Goal: Transaction & Acquisition: Purchase product/service

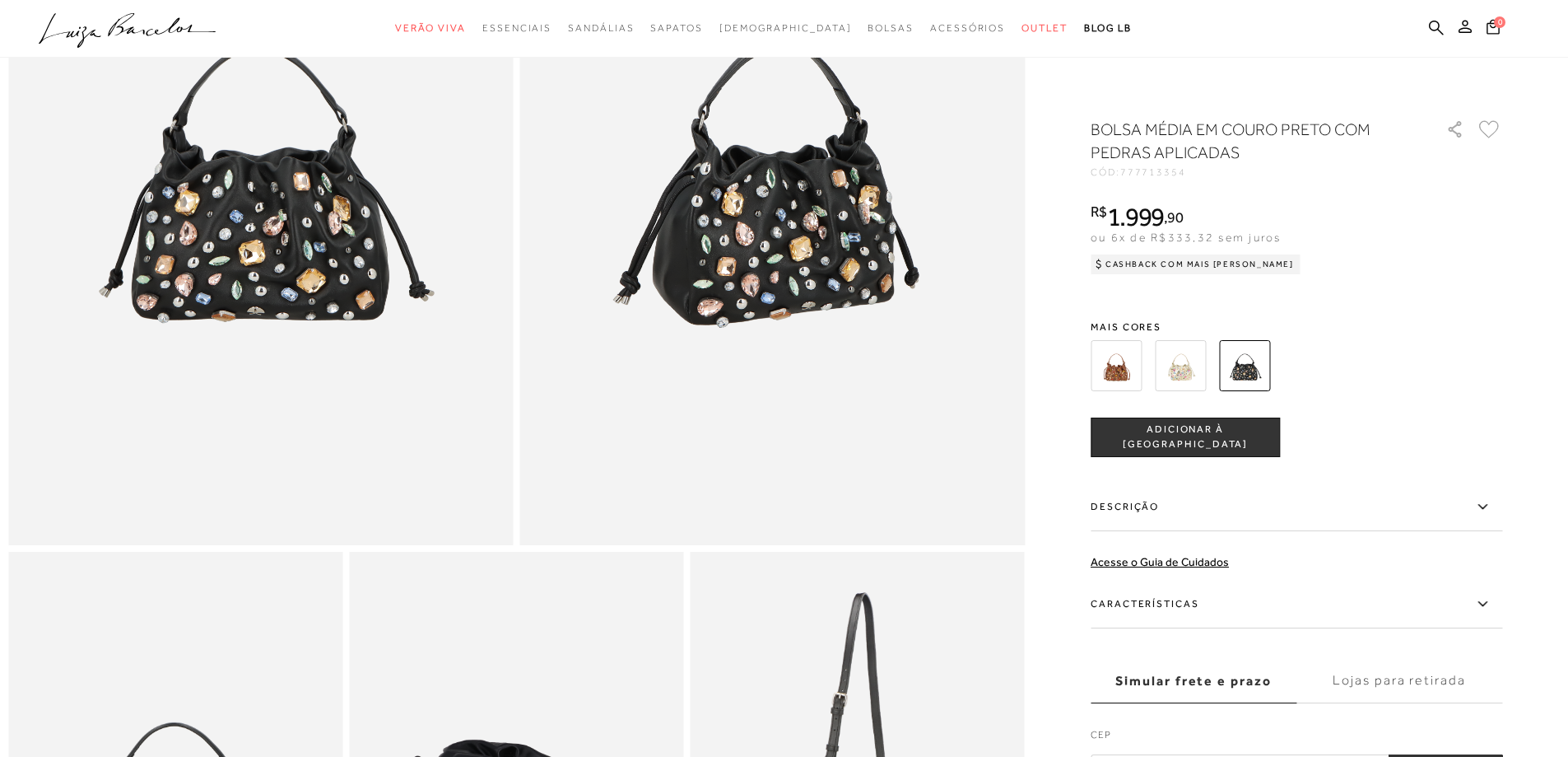
scroll to position [494, 0]
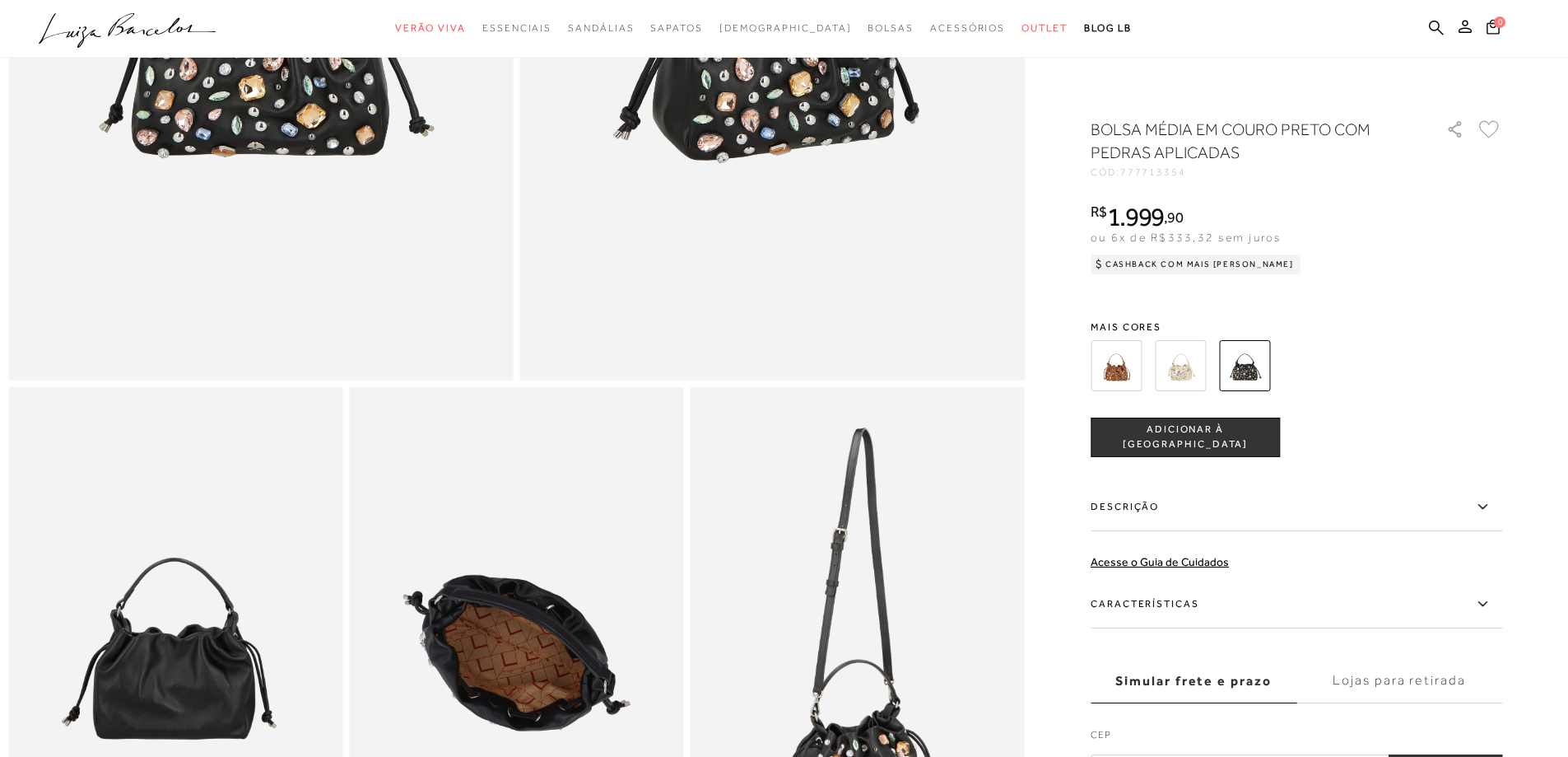
click at [1216, 685] on label "Simular frete e prazo" at bounding box center [1194, 681] width 206 height 45
click at [0, 0] on input "Simular frete e prazo" at bounding box center [0, 0] width 0 height 0
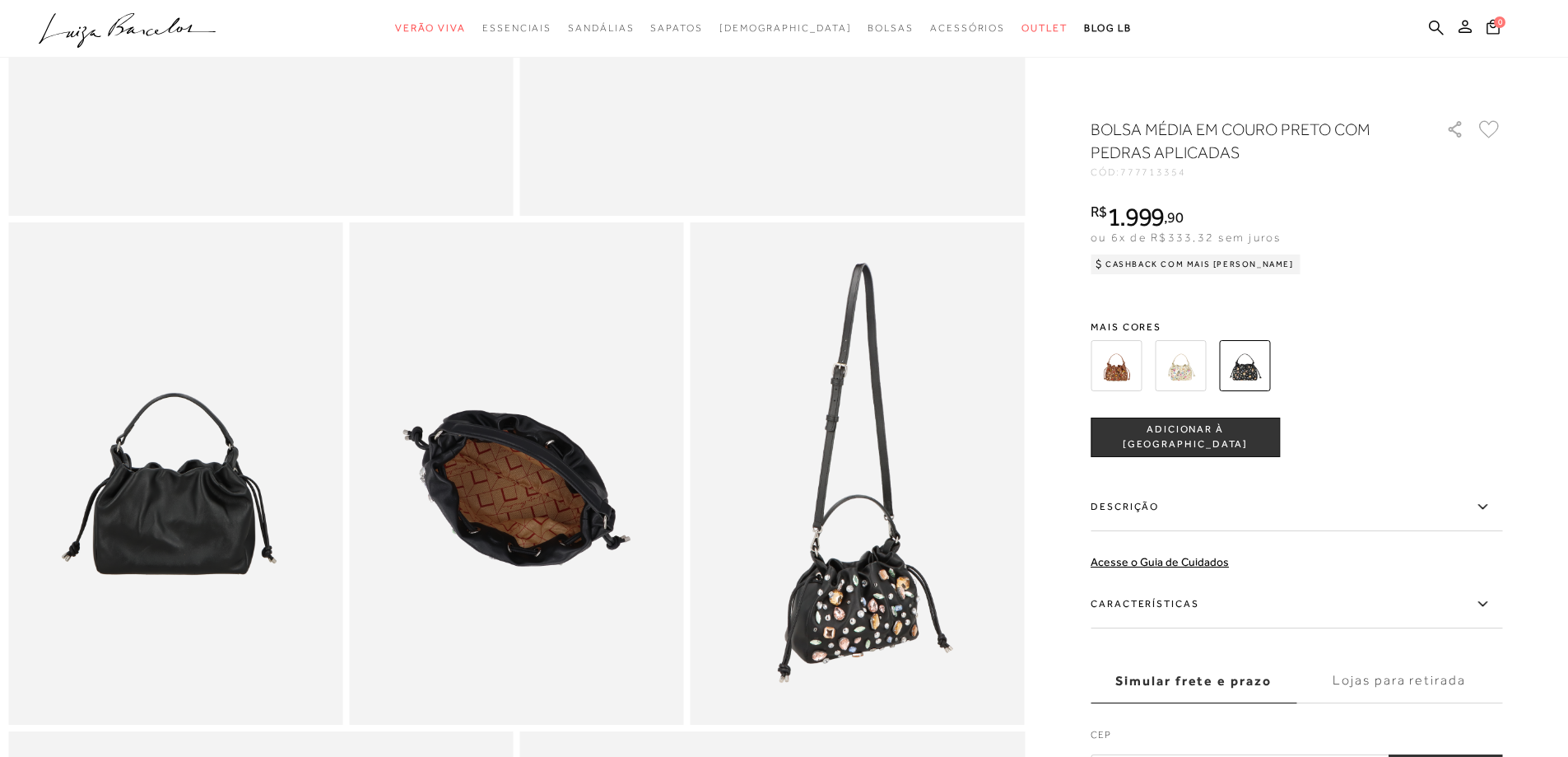
click at [1375, 685] on label "Lojas para retirada" at bounding box center [1400, 681] width 206 height 45
click at [0, 0] on input "Lojas para retirada" at bounding box center [0, 0] width 0 height 0
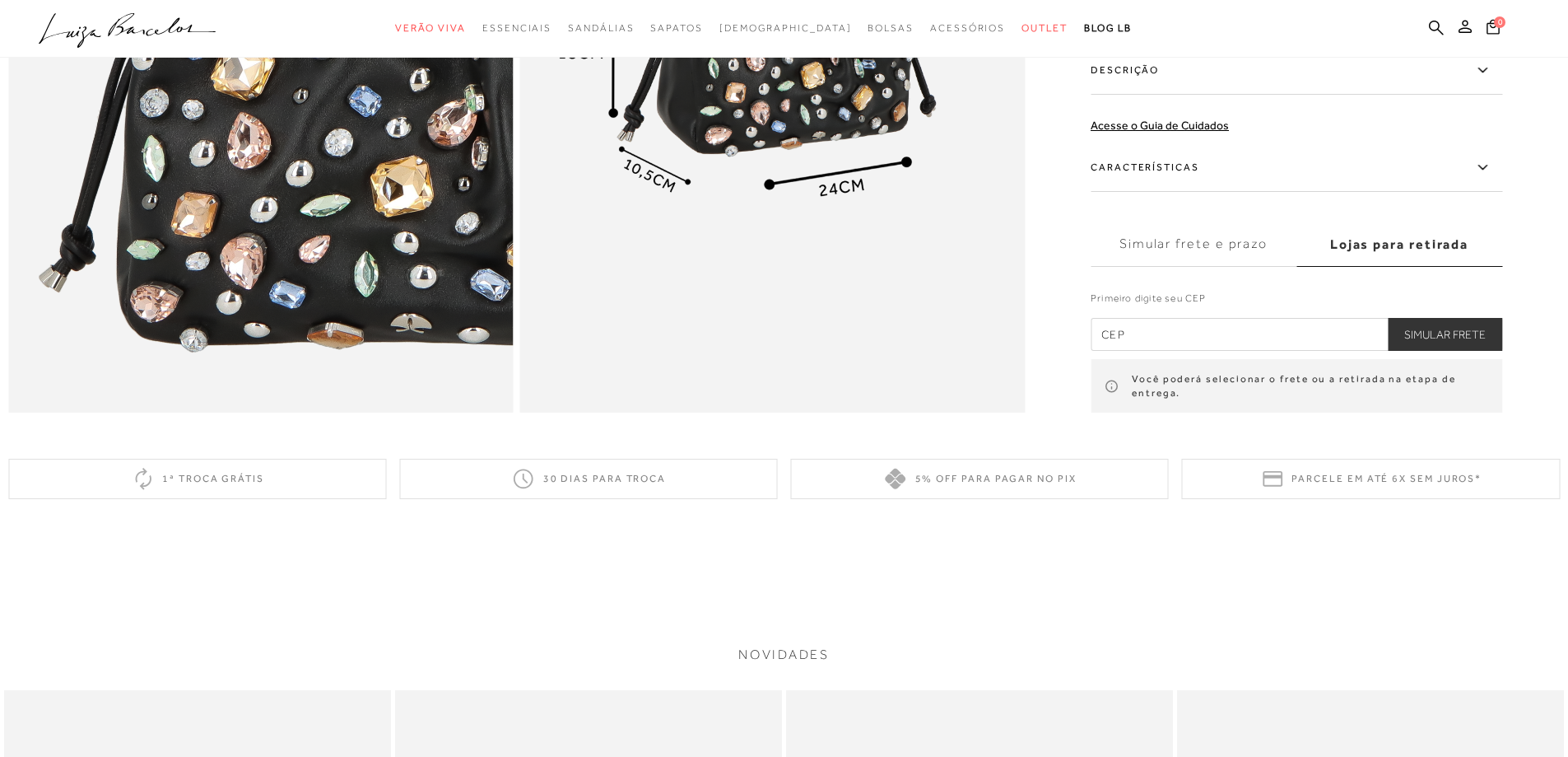
scroll to position [1754, 0]
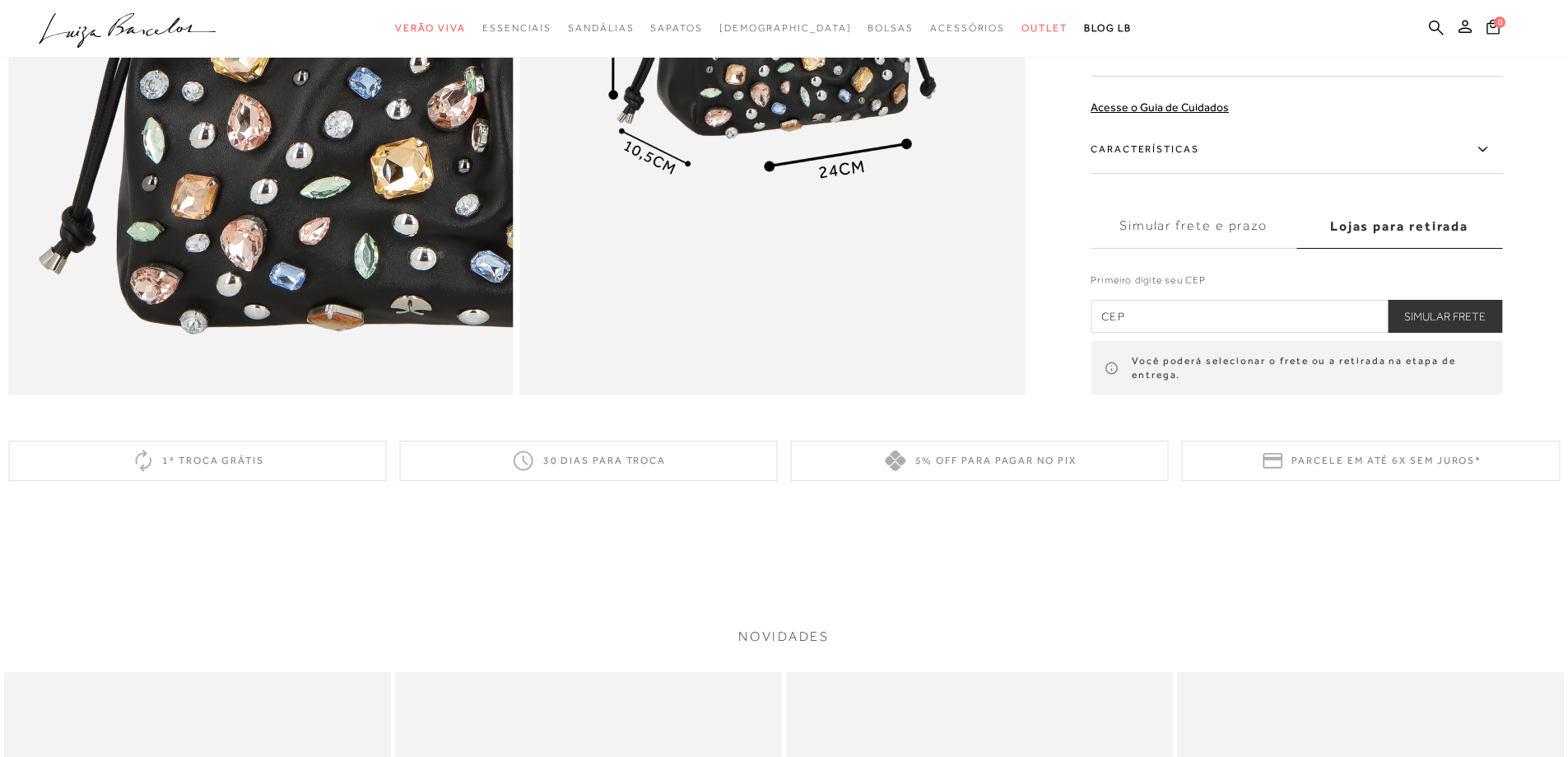
click at [1112, 332] on input "text" at bounding box center [1296, 315] width 411 height 33
type input "18046-695"
click at [1388, 299] on button "Simular Frete" at bounding box center [1444, 315] width 114 height 33
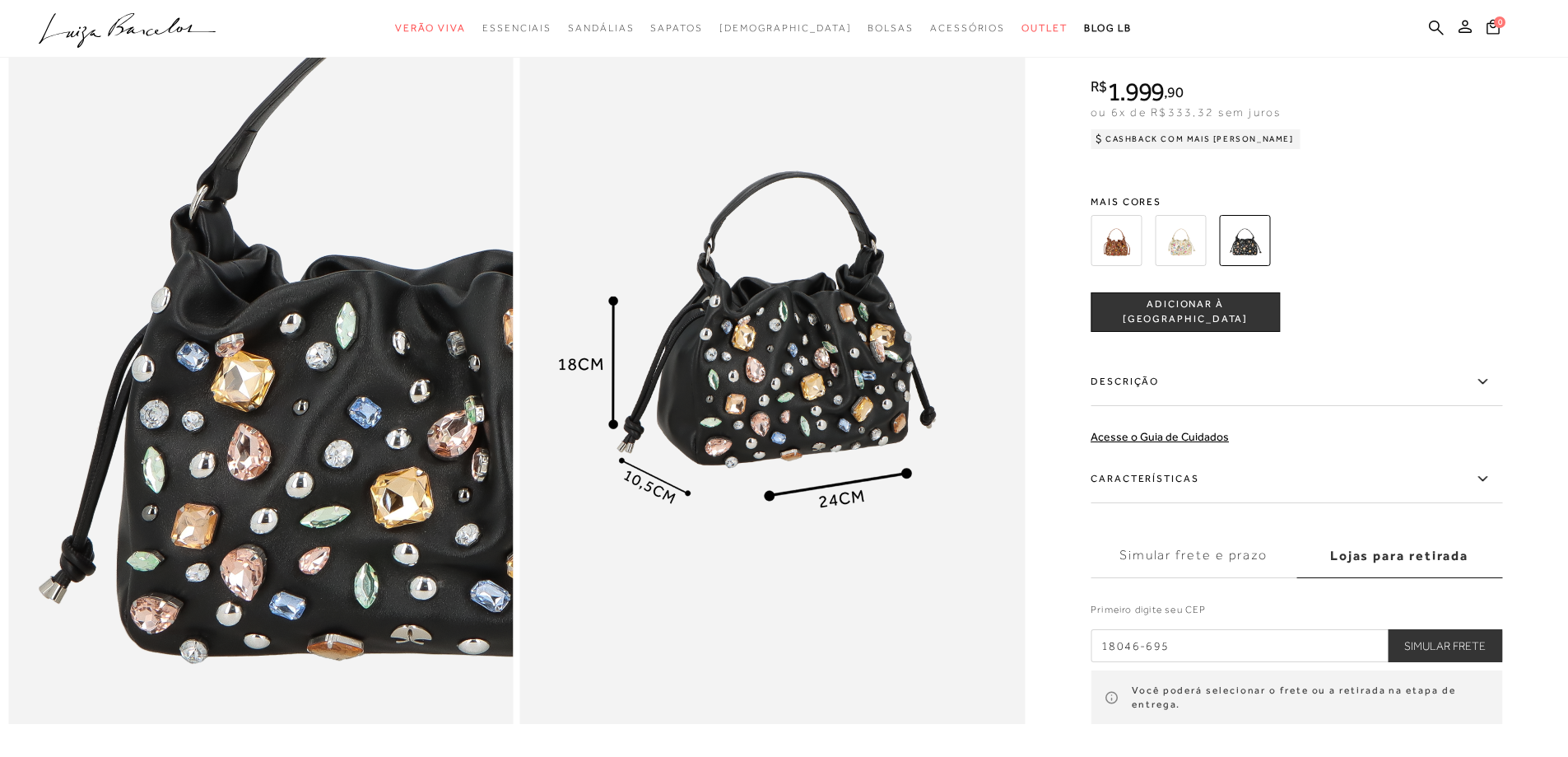
scroll to position [1260, 0]
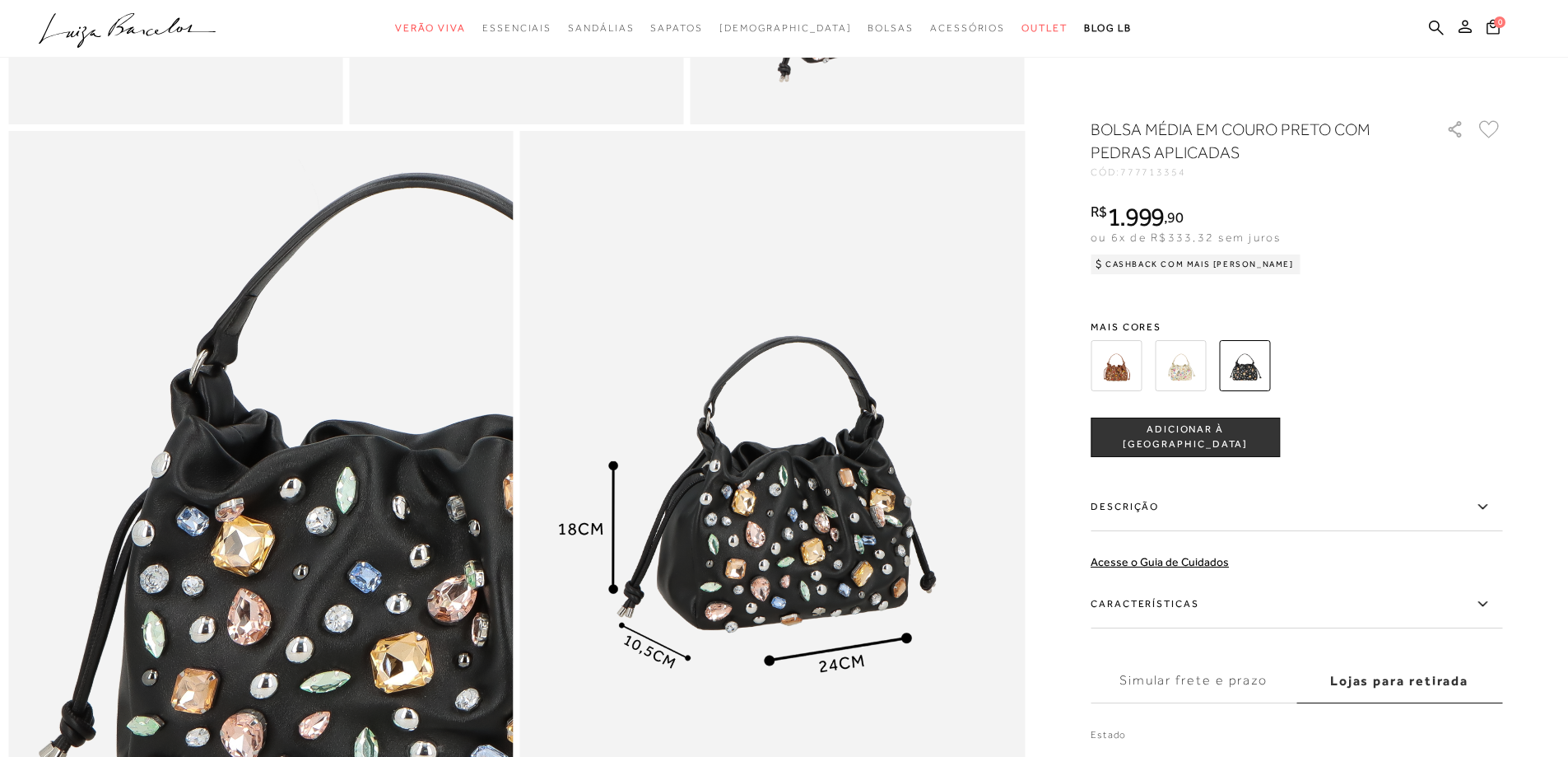
click at [1223, 434] on span "ADICIONAR À [GEOGRAPHIC_DATA]" at bounding box center [1185, 437] width 188 height 29
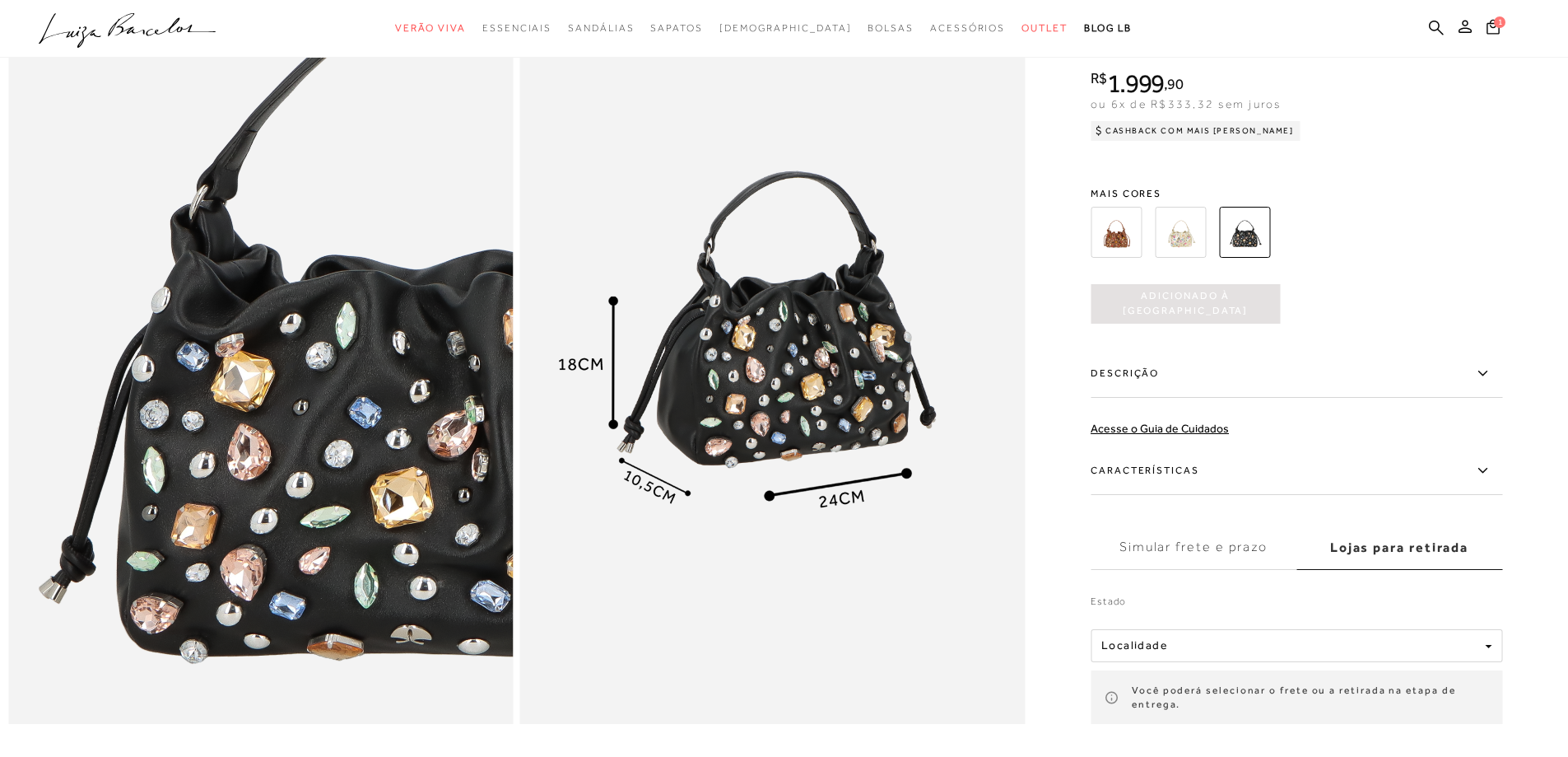
scroll to position [1507, 0]
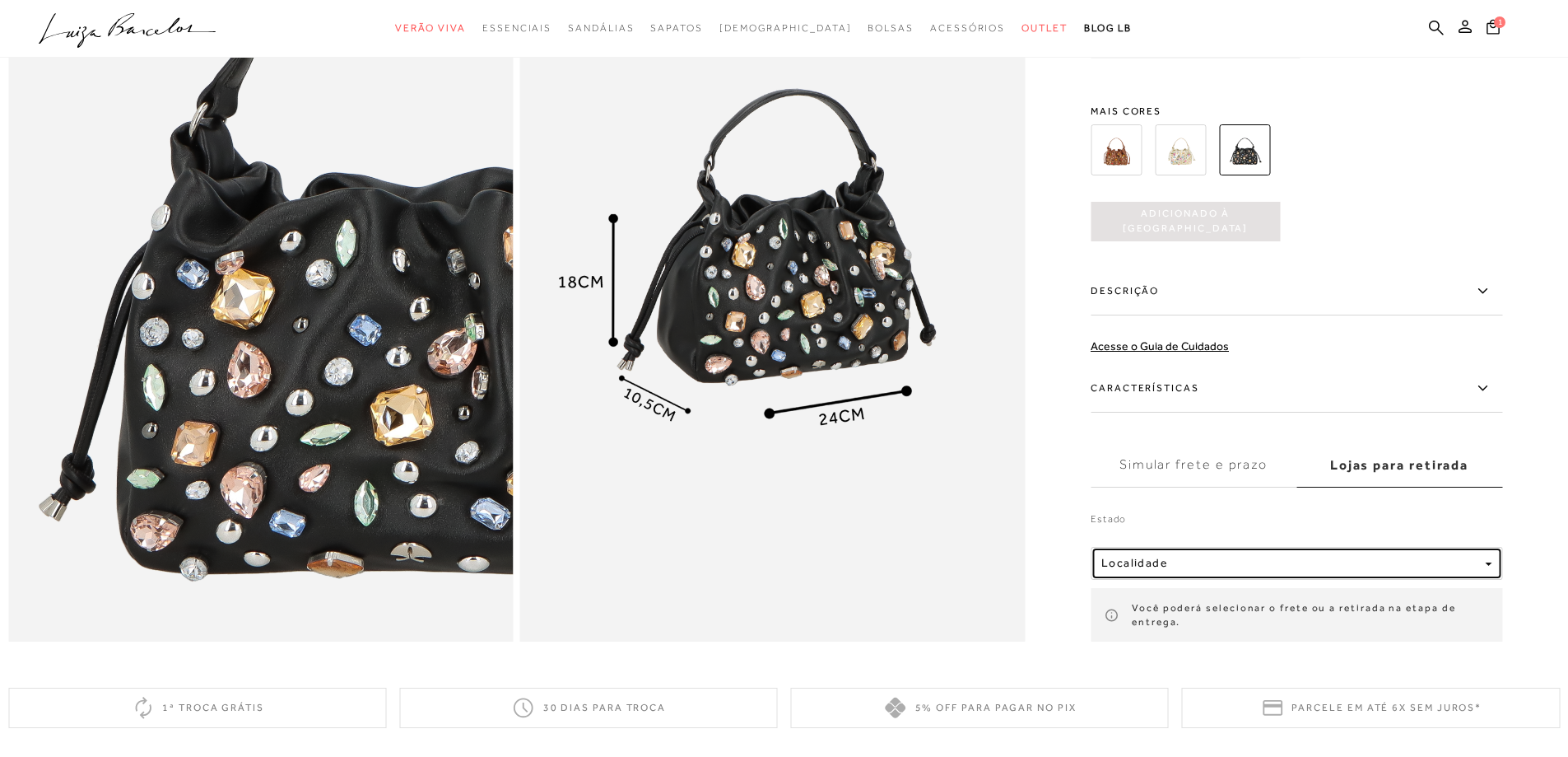
click at [1492, 570] on div "button" at bounding box center [1489, 563] width 7 height 14
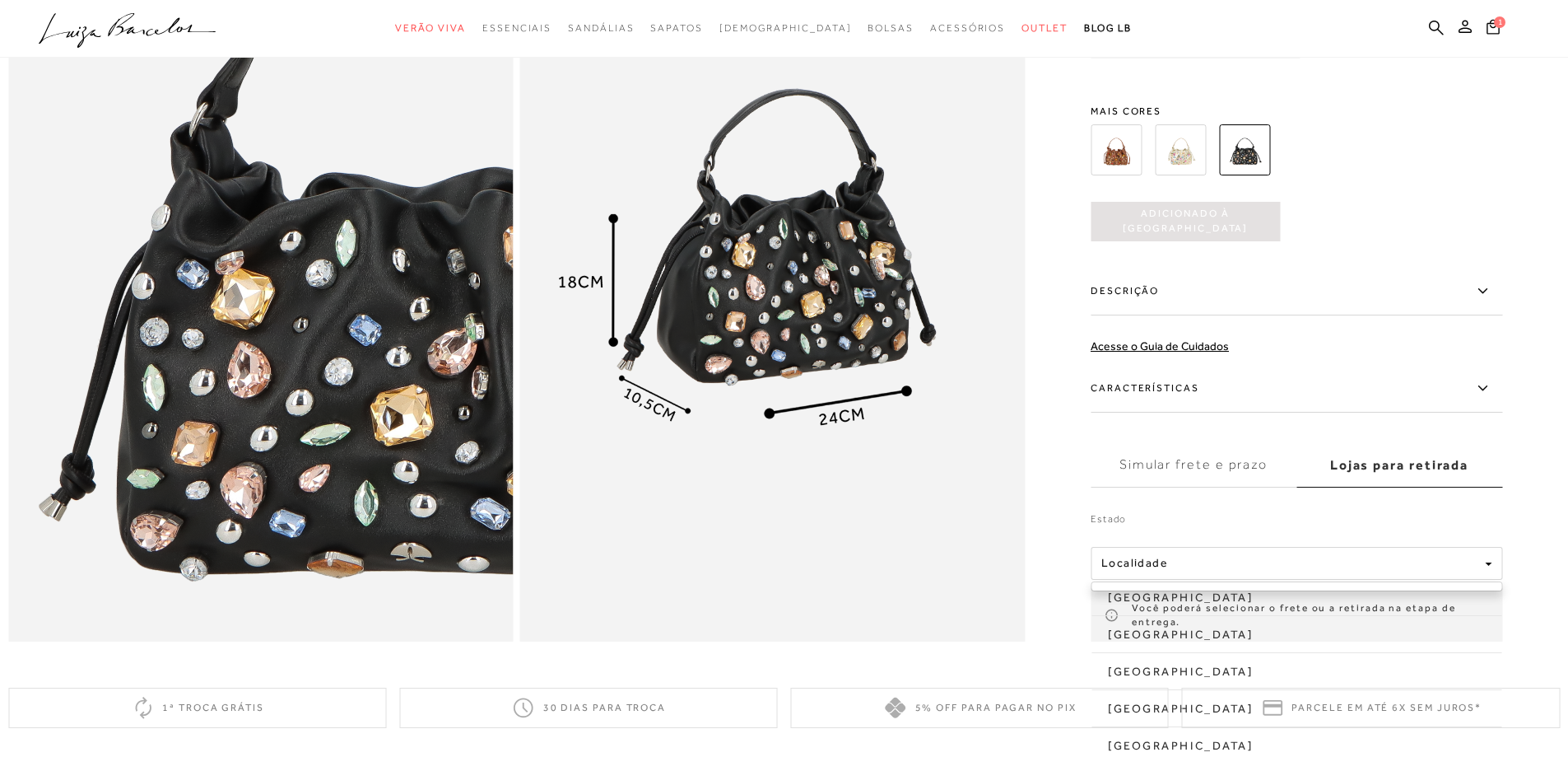
click at [1486, 389] on icon at bounding box center [1482, 388] width 9 height 5
click at [0, 0] on input "Características" at bounding box center [0, 0] width 0 height 0
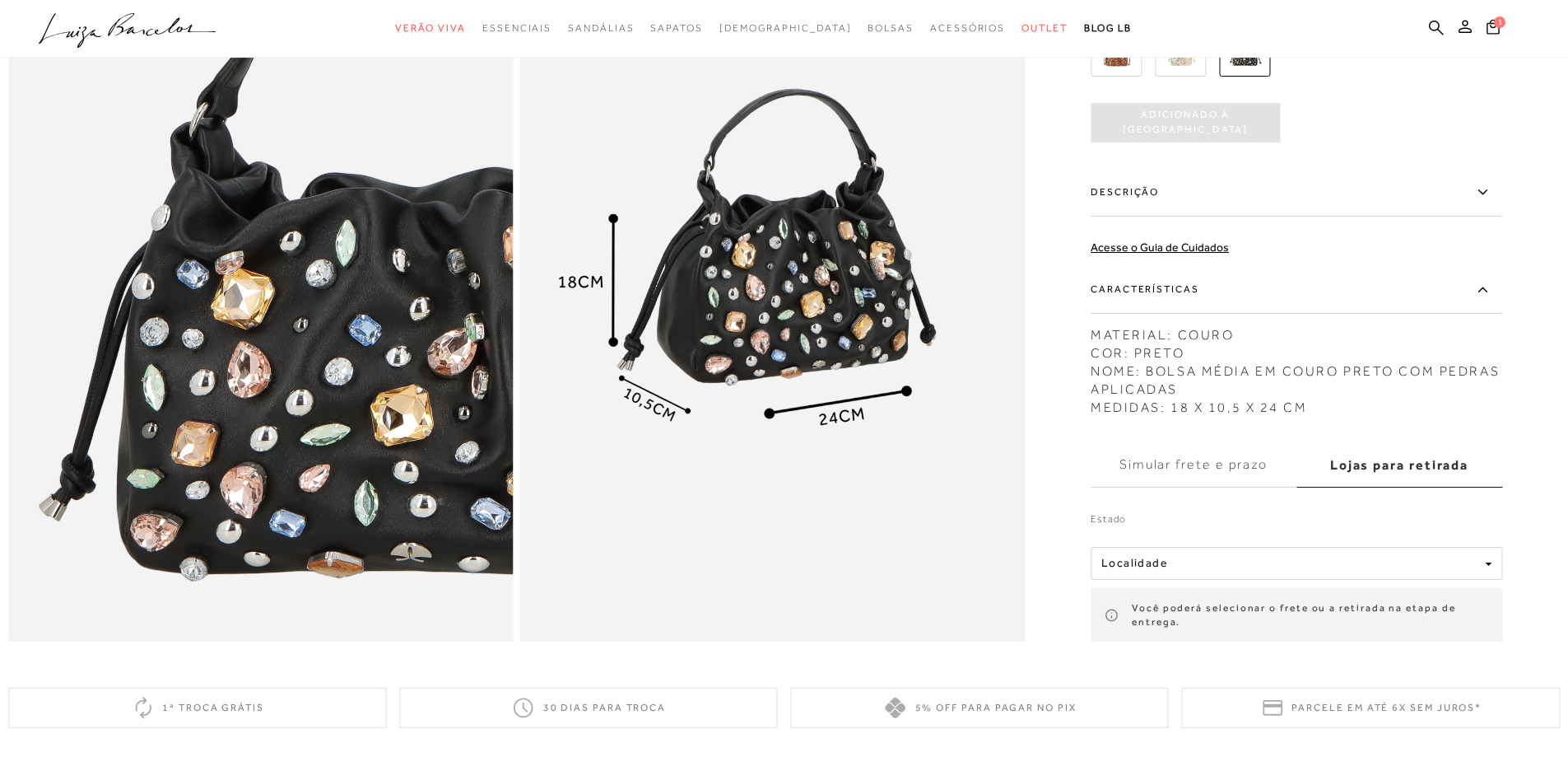
scroll to position [1671, 0]
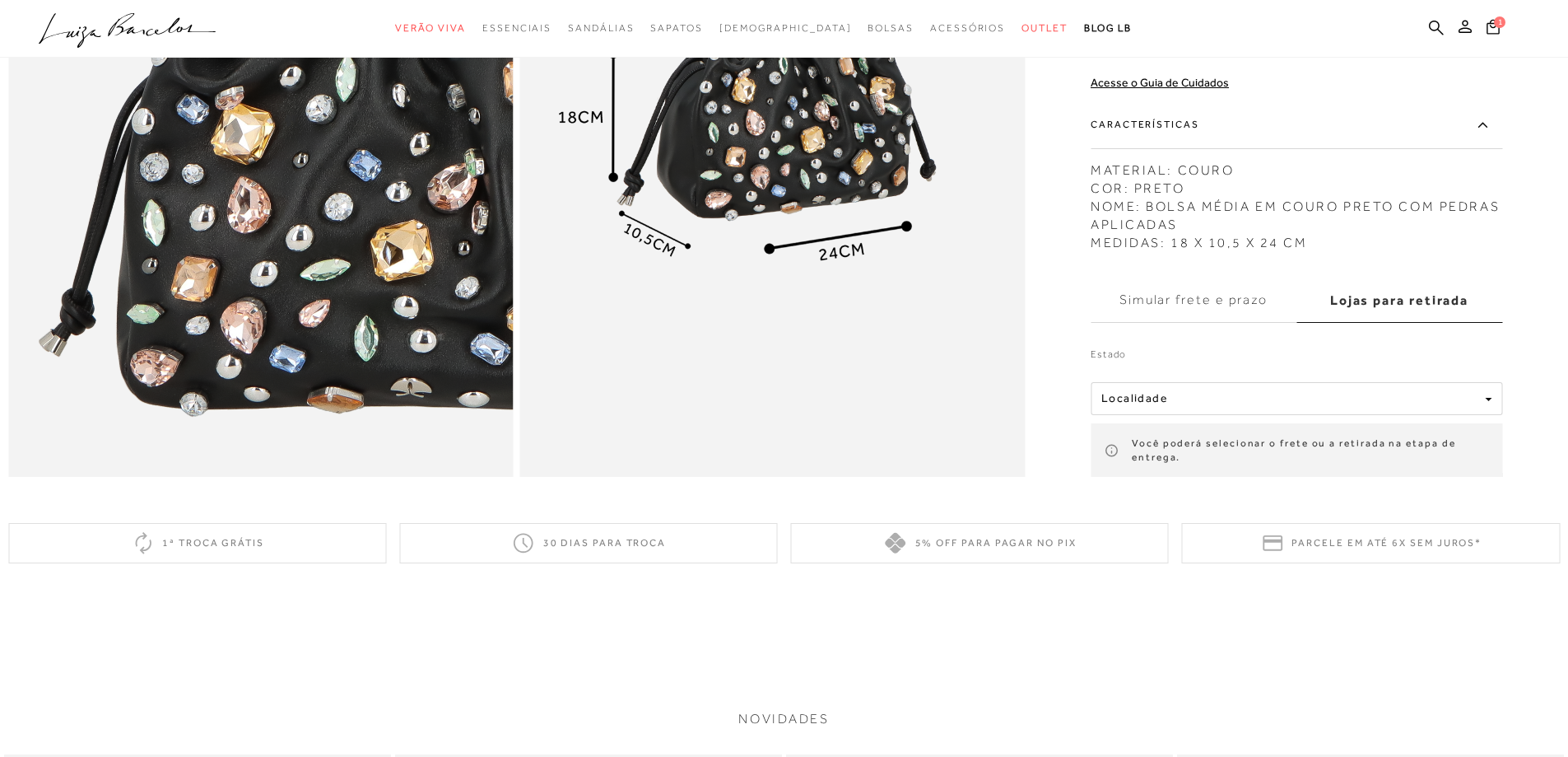
click at [1243, 322] on label "Simular frete e prazo" at bounding box center [1194, 300] width 206 height 45
click at [0, 0] on input "Simular frete e prazo" at bounding box center [0, 0] width 0 height 0
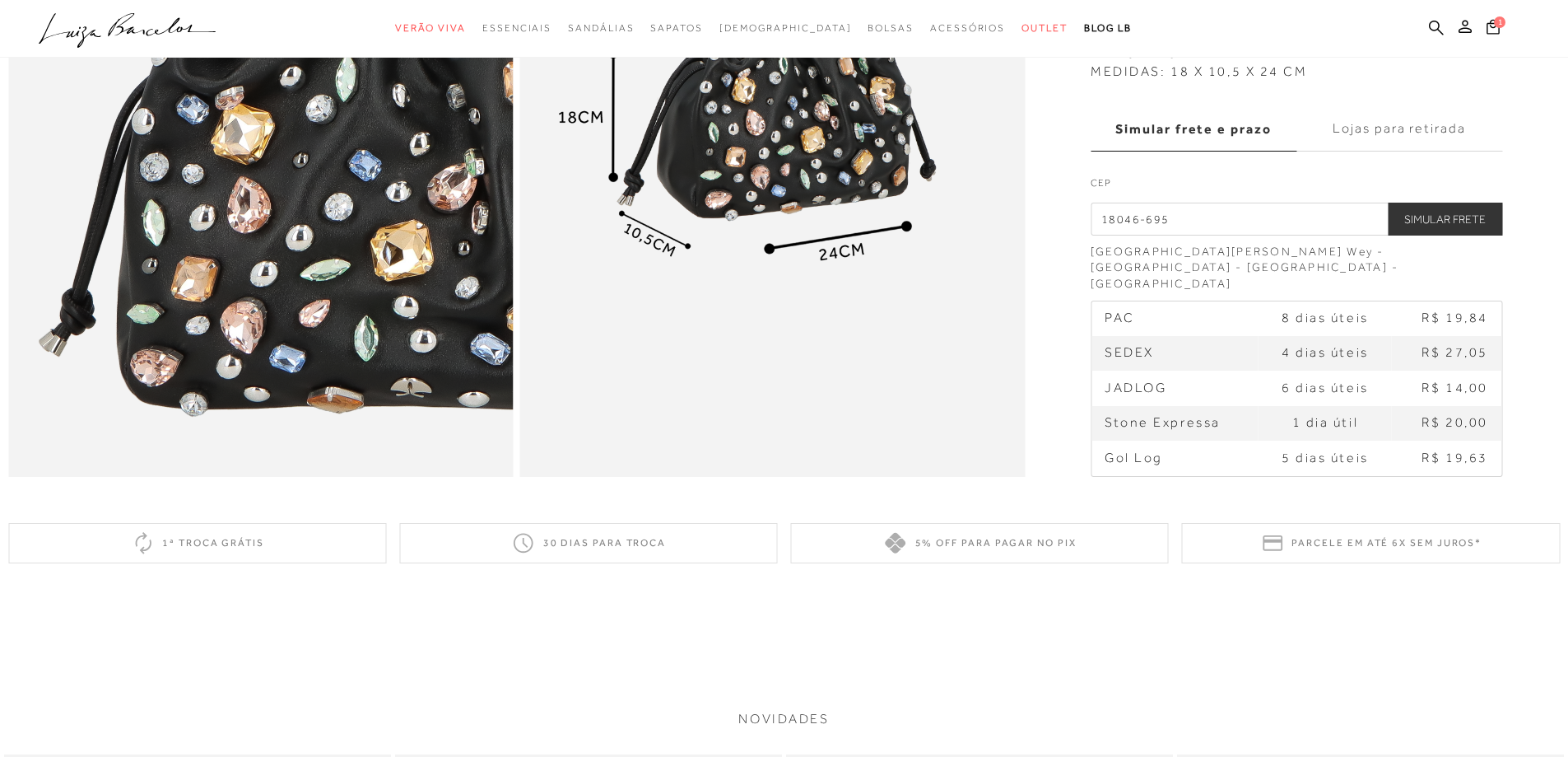
click at [971, 319] on img at bounding box center [773, 98] width 506 height 758
click at [1412, 151] on label "Lojas para retirada" at bounding box center [1400, 130] width 206 height 45
click at [0, 0] on input "Lojas para retirada" at bounding box center [0, 0] width 0 height 0
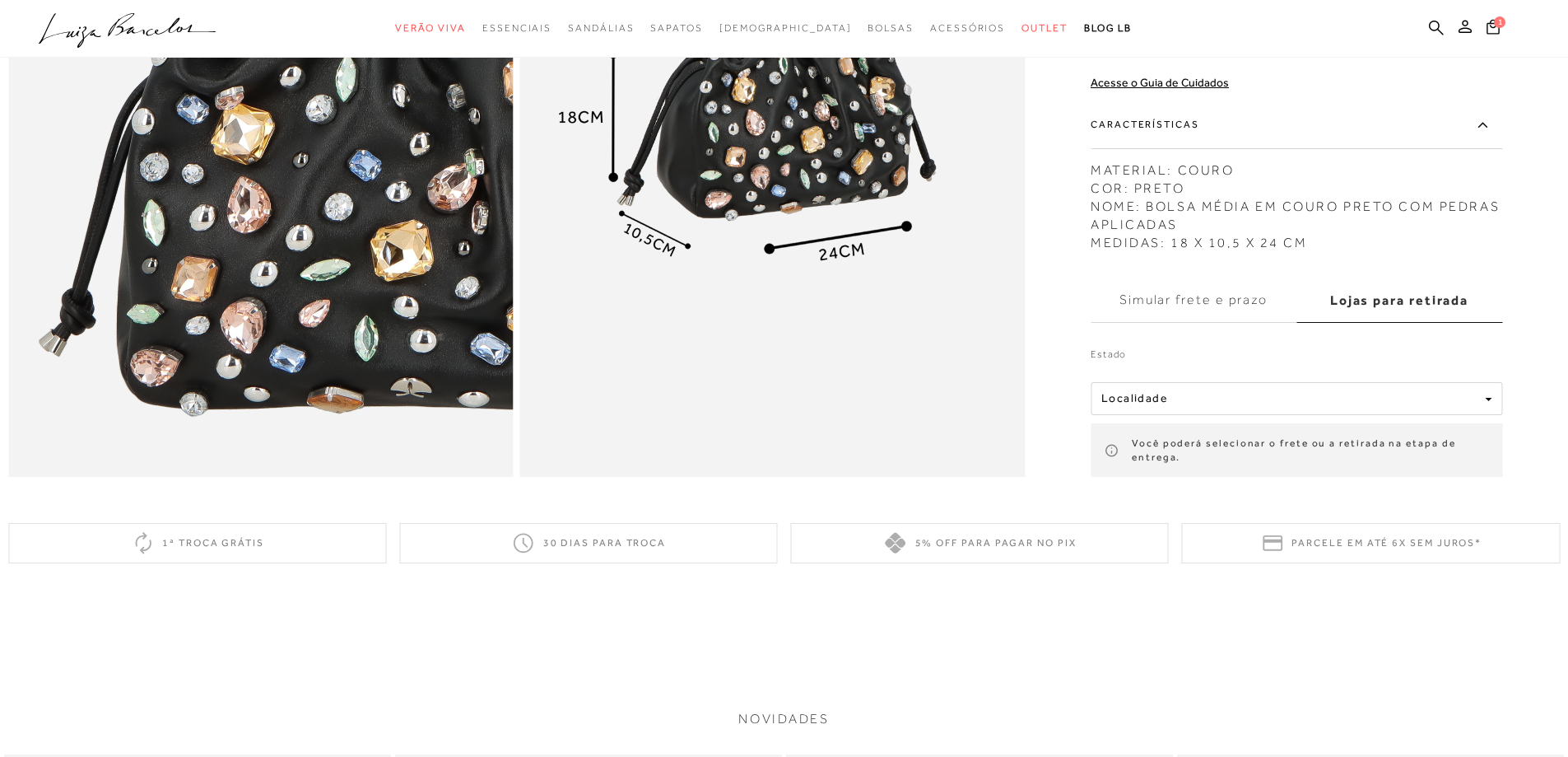
click at [1423, 322] on label "Lojas para retirada" at bounding box center [1400, 300] width 206 height 45
click at [0, 0] on input "Lojas para retirada" at bounding box center [0, 0] width 0 height 0
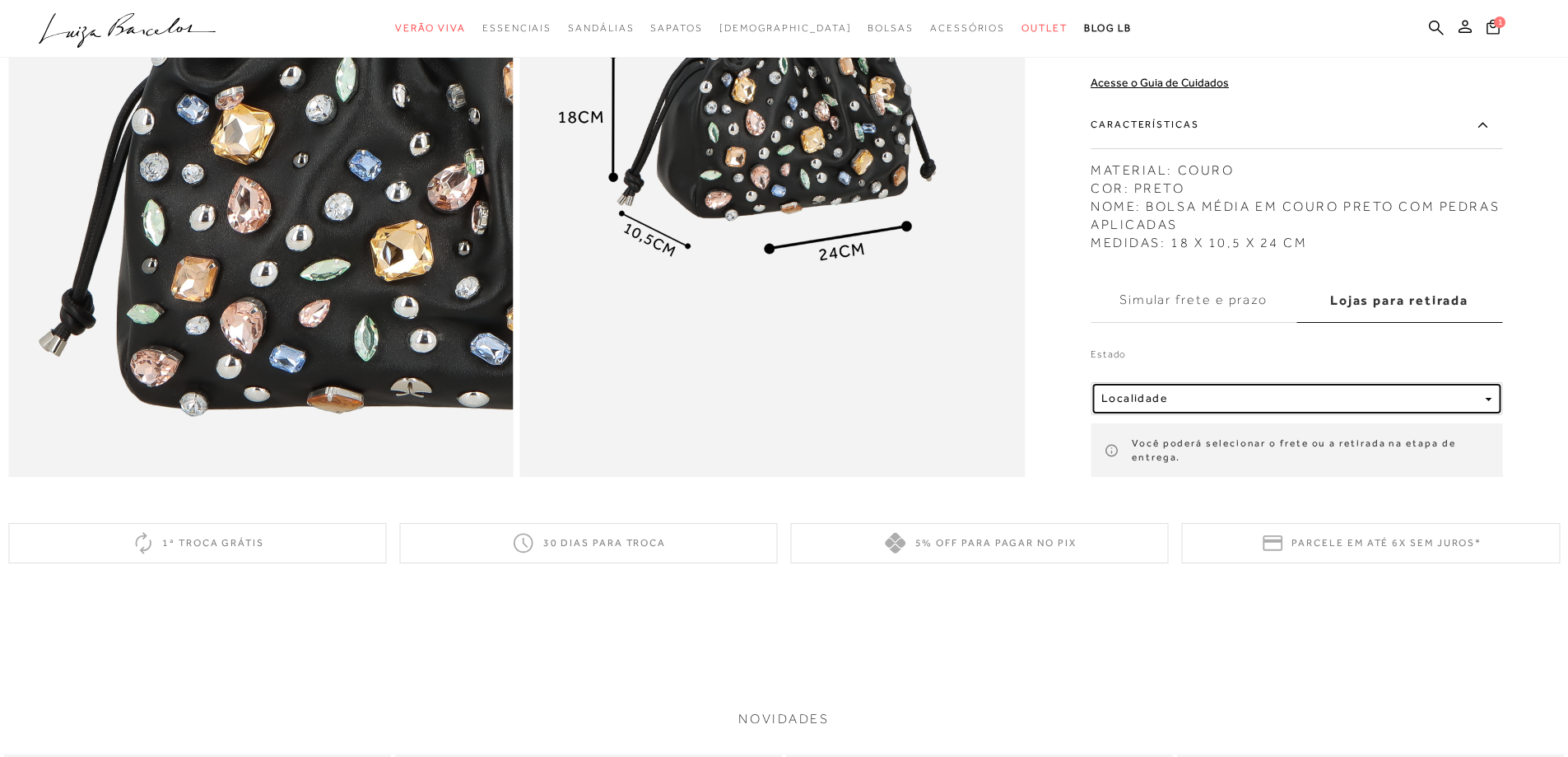
click at [1492, 401] on span "button" at bounding box center [1489, 400] width 7 height 3
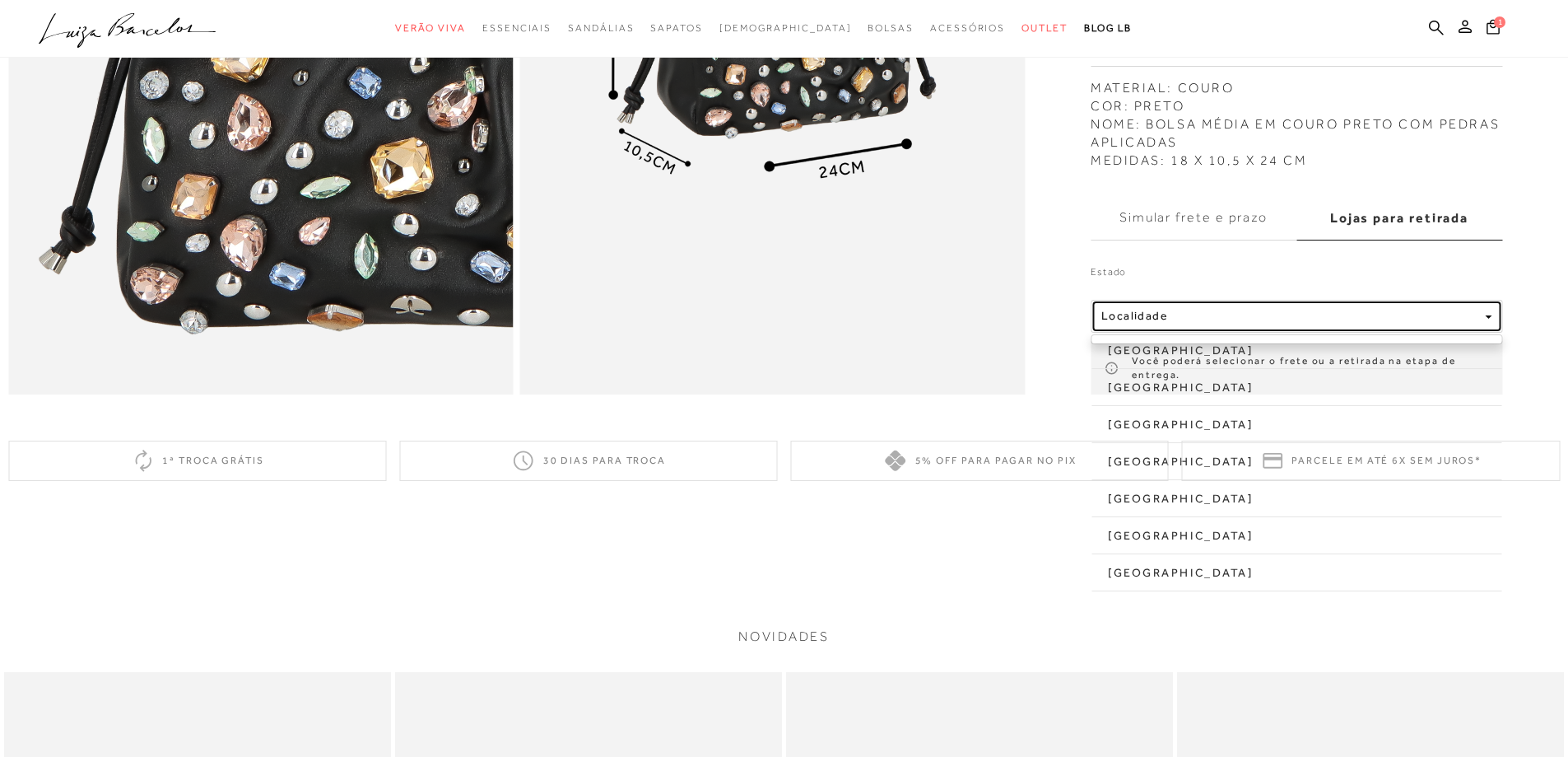
scroll to position [1836, 0]
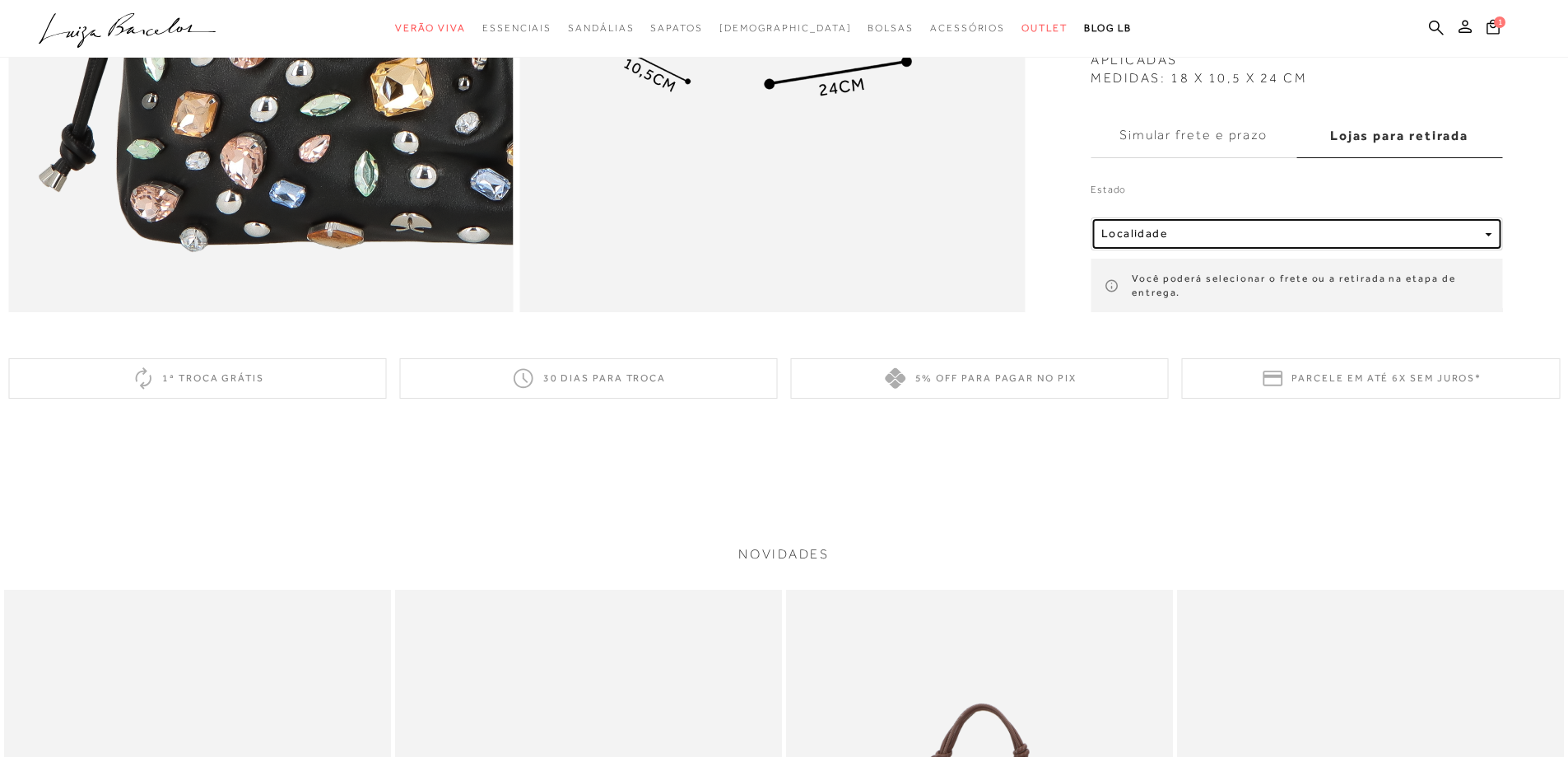
click at [1492, 236] on span "button" at bounding box center [1489, 235] width 7 height 3
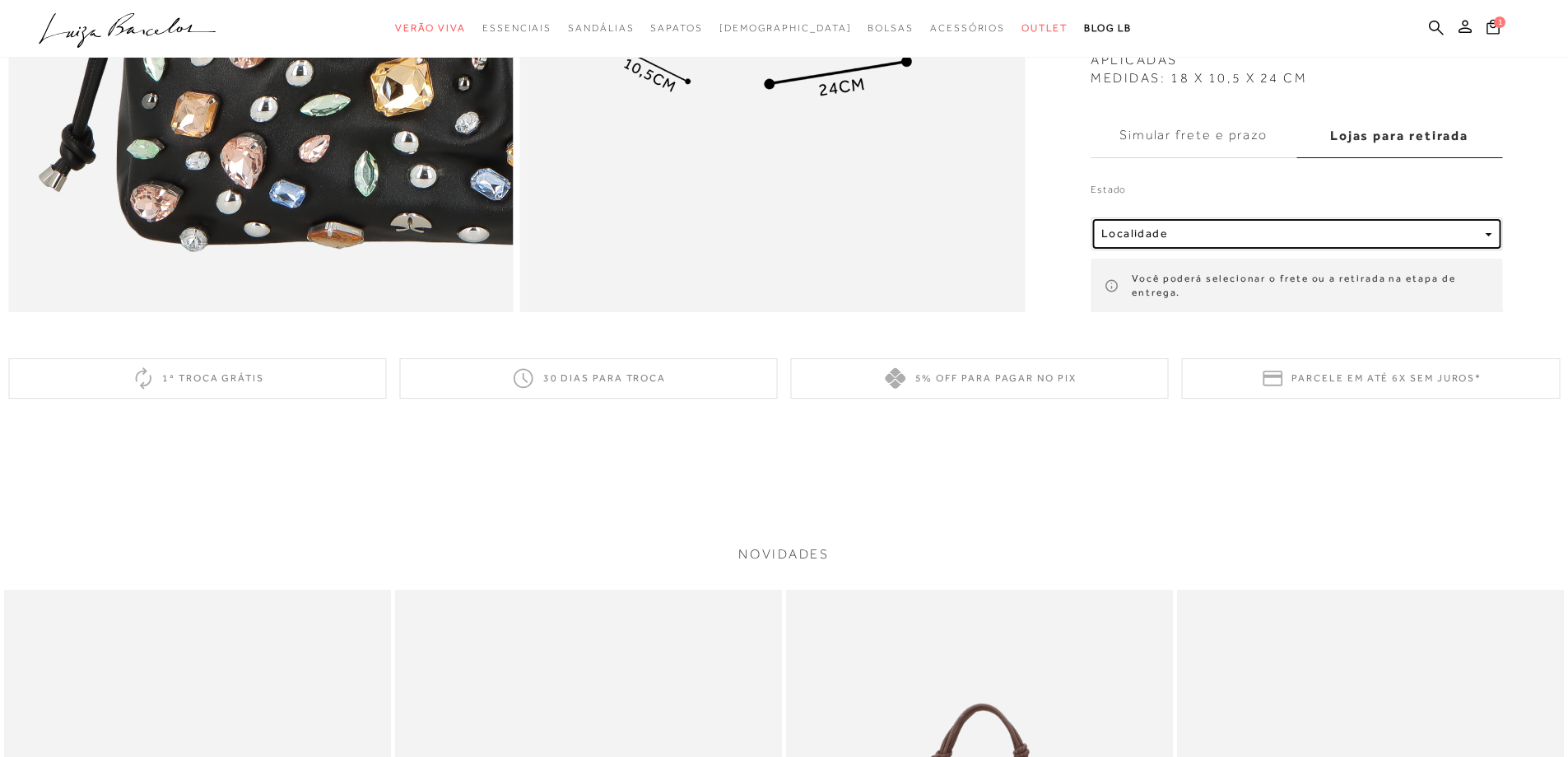
click at [1492, 241] on div "button" at bounding box center [1489, 234] width 7 height 14
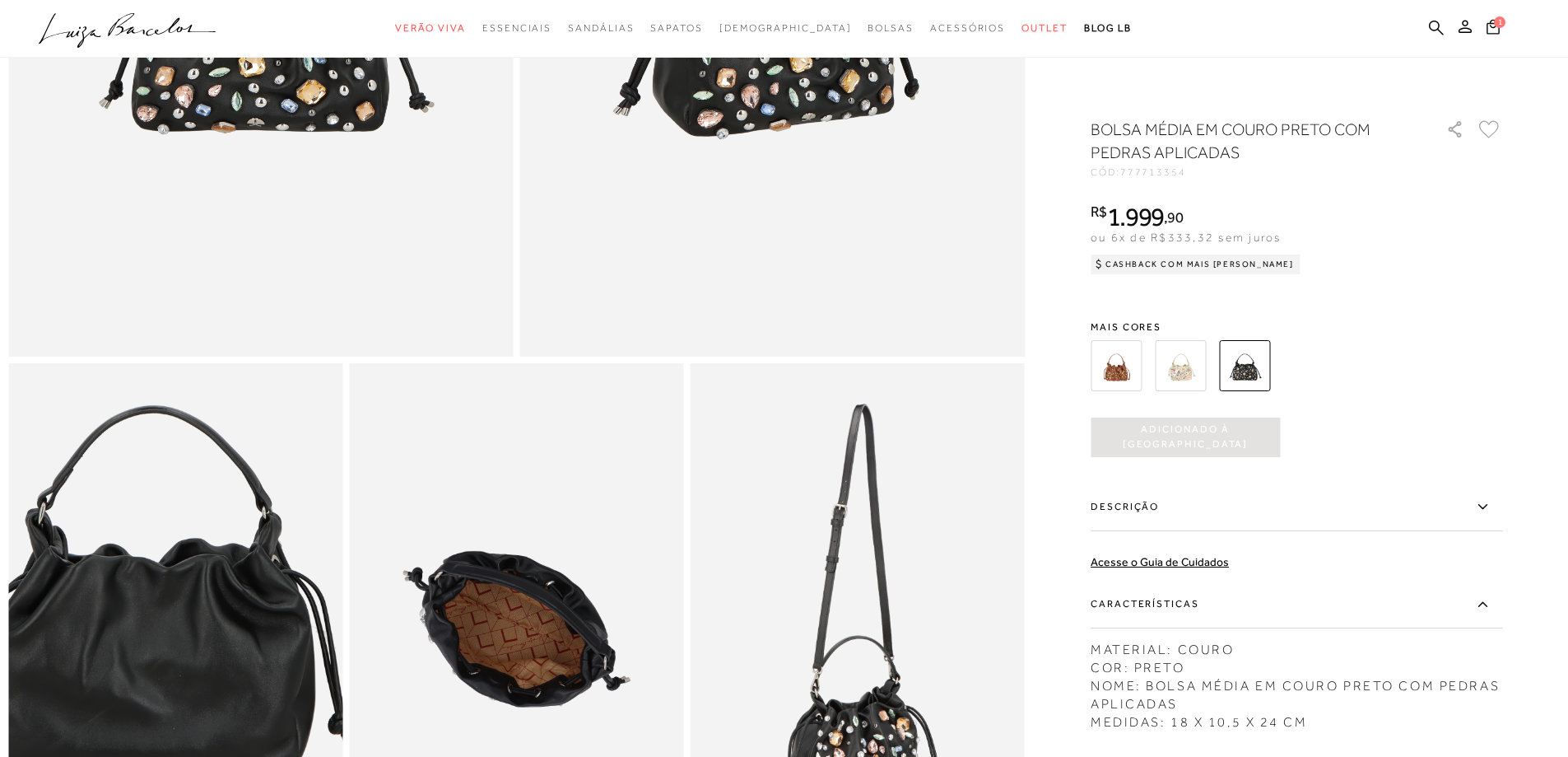
scroll to position [683, 0]
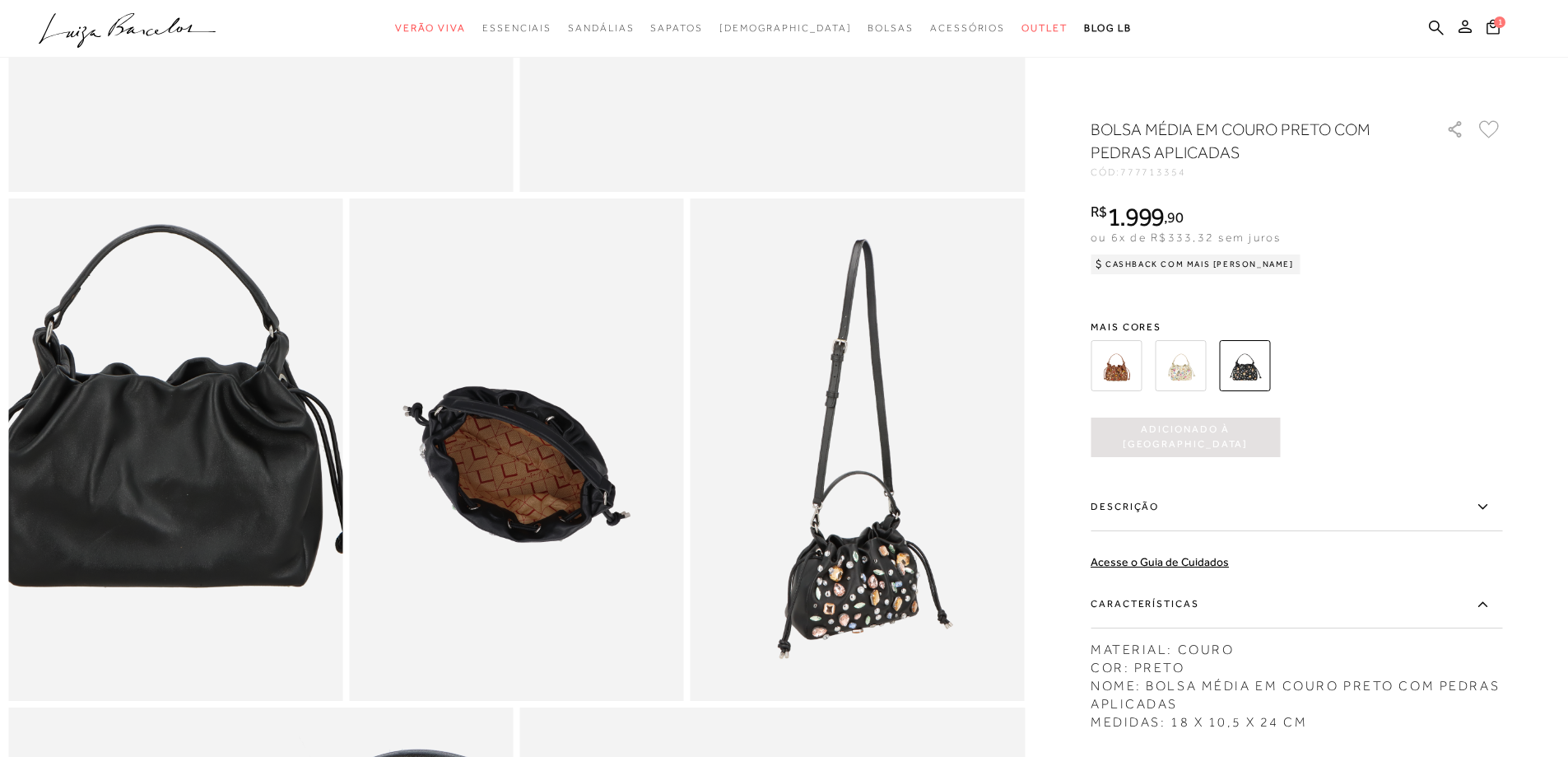
click at [184, 527] on img at bounding box center [163, 386] width 669 height 1004
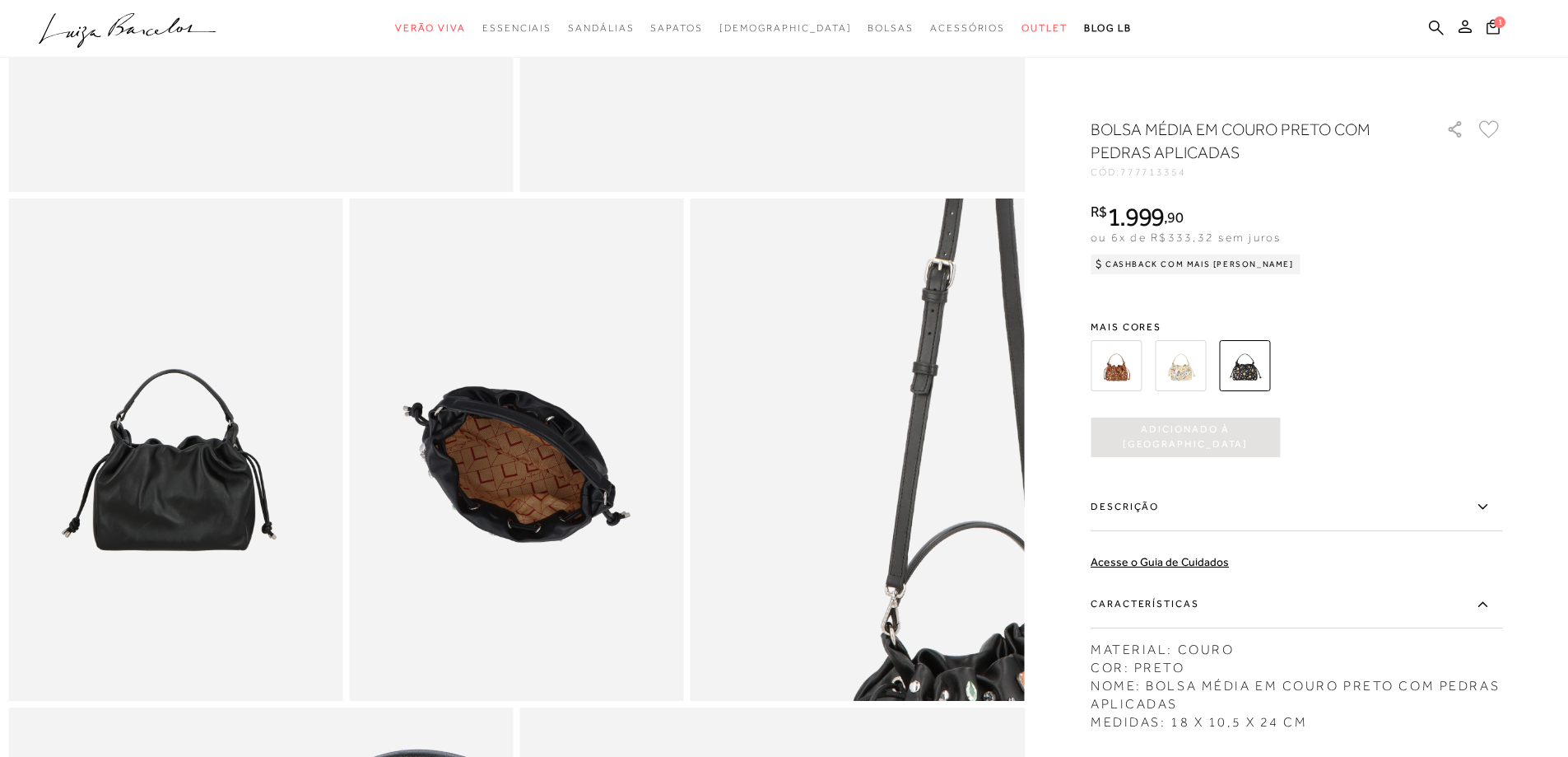
scroll to position [271, 0]
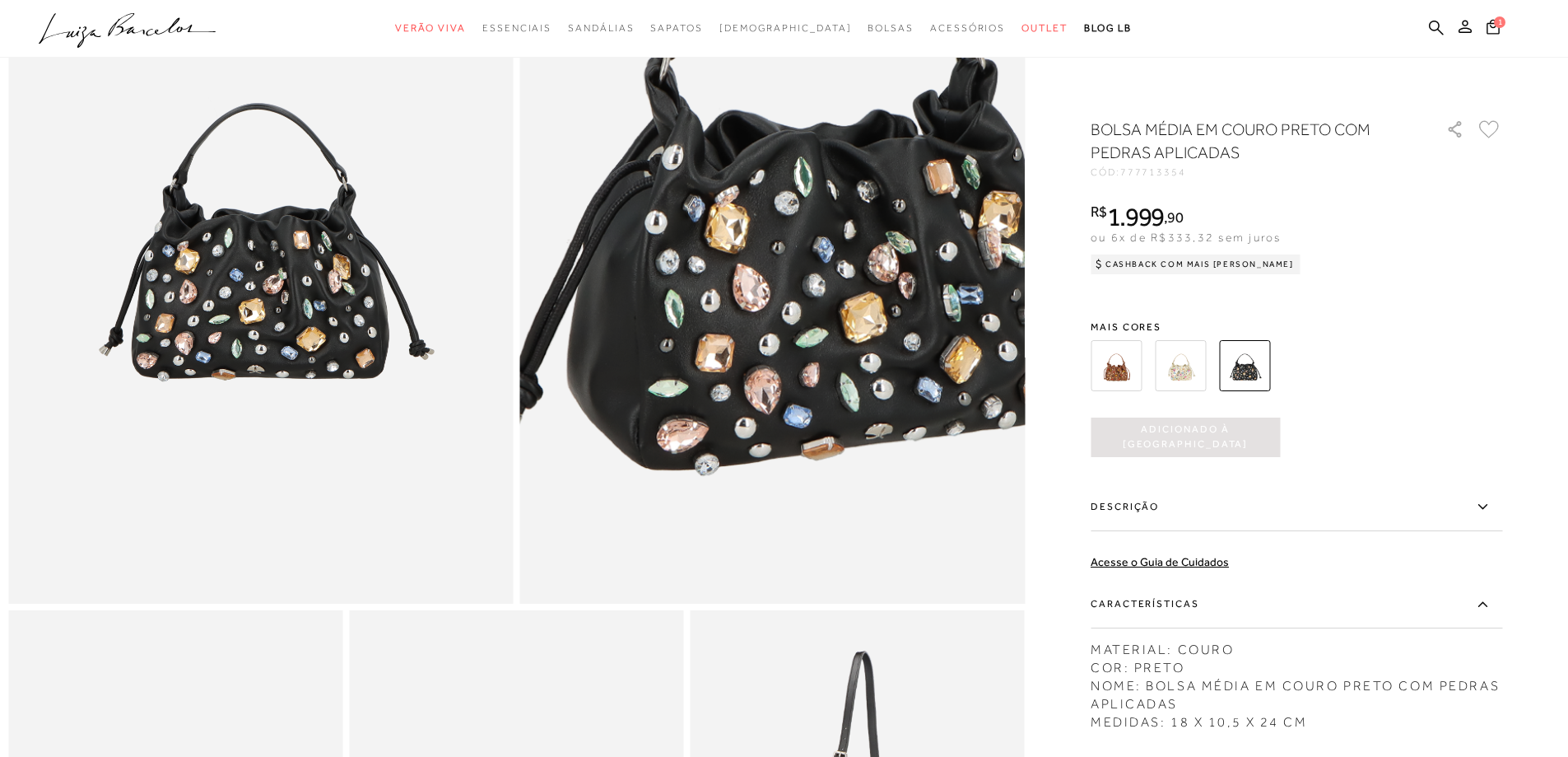
click at [741, 302] on img at bounding box center [806, 153] width 1010 height 1517
